Goal: Task Accomplishment & Management: Manage account settings

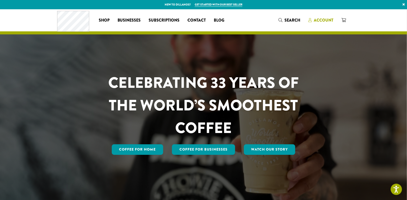
click at [320, 21] on span "Account" at bounding box center [324, 20] width 20 height 6
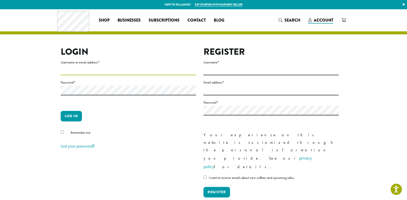
click at [81, 71] on input "Username or email address *" at bounding box center [128, 70] width 135 height 10
type input "**********"
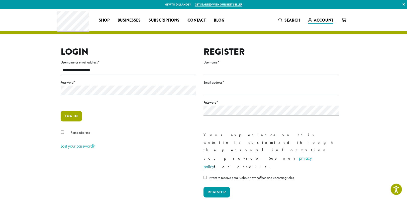
click at [68, 115] on button "Log in" at bounding box center [71, 116] width 21 height 11
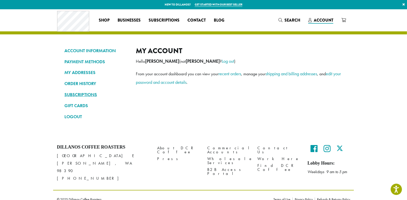
click at [77, 95] on link "SUBSCRIPTIONS" at bounding box center [96, 94] width 64 height 9
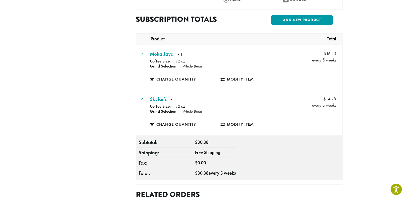
scroll to position [301, 0]
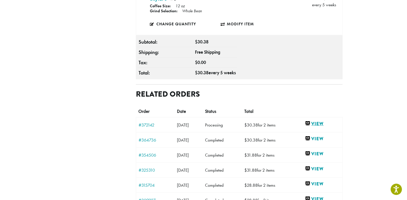
click at [326, 120] on link "View" at bounding box center [322, 123] width 35 height 6
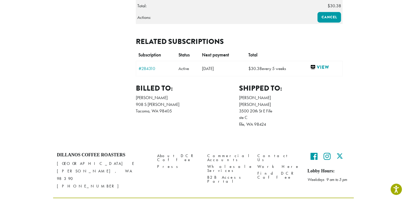
scroll to position [194, 0]
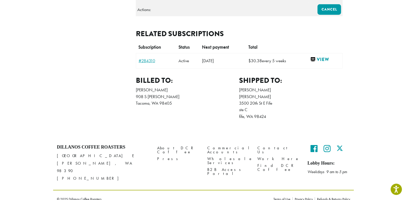
click at [153, 62] on link "#284310" at bounding box center [156, 60] width 35 height 5
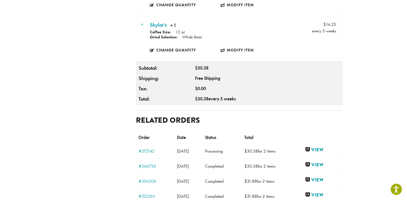
scroll to position [267, 0]
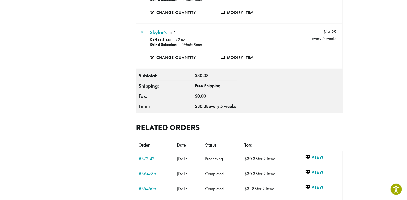
click at [323, 154] on link "View" at bounding box center [322, 157] width 35 height 6
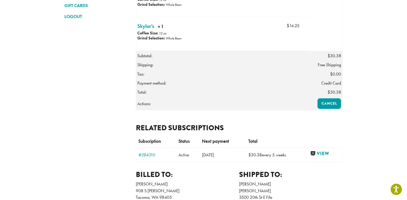
scroll to position [94, 0]
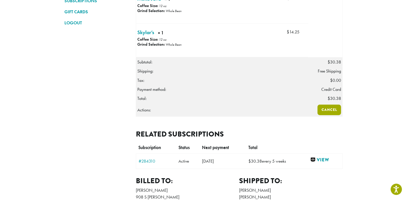
click at [332, 109] on link "Cancel" at bounding box center [330, 110] width 24 height 11
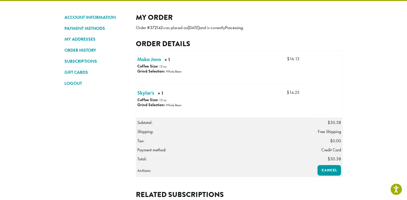
scroll to position [67, 0]
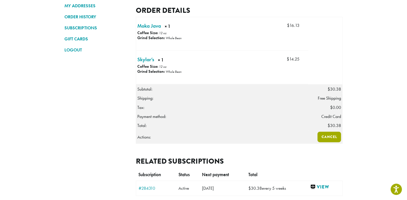
click at [331, 138] on link "Cancel" at bounding box center [330, 137] width 24 height 11
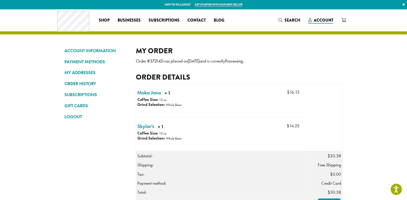
click at [78, 44] on div "ACCOUNT INFORMATION PAYMENT METHODS MY ADDRESSES ORDER HISTORY SUBSCRIPTIONS GI…" at bounding box center [203, 170] width 301 height 322
click at [82, 50] on link "ACCOUNT INFORMATION" at bounding box center [96, 50] width 64 height 9
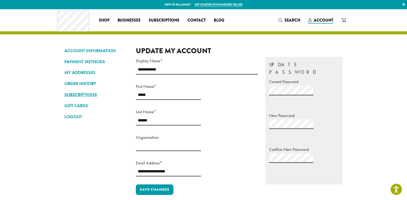
click at [82, 95] on link "SUBSCRIPTIONS" at bounding box center [96, 94] width 64 height 9
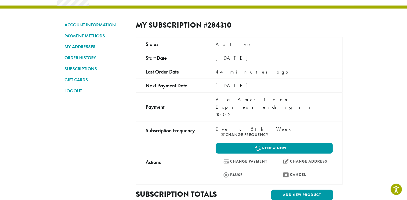
scroll to position [33, 0]
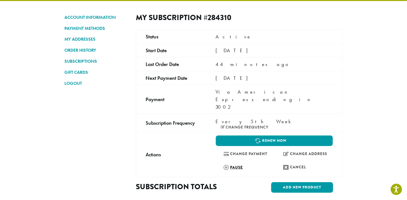
click at [236, 162] on link "Pause" at bounding box center [244, 167] width 57 height 11
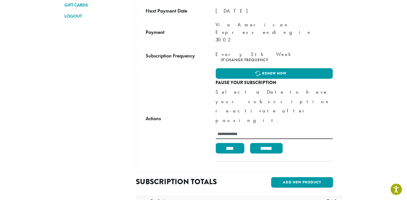
scroll to position [100, 0]
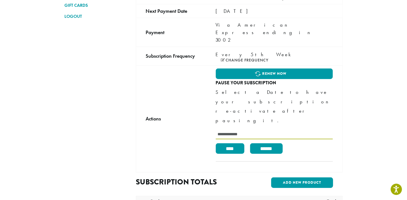
click at [223, 129] on input "text" at bounding box center [274, 134] width 117 height 10
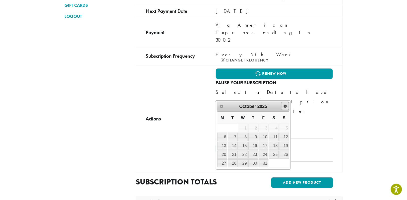
click at [288, 105] on link "Next" at bounding box center [285, 106] width 8 height 8
click at [285, 105] on span "Next" at bounding box center [285, 106] width 4 height 4
click at [235, 135] on link "9" at bounding box center [233, 137] width 10 height 8
type input "**********"
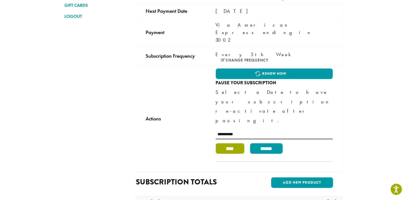
click at [231, 143] on input "****" at bounding box center [230, 148] width 29 height 11
